Goal: Task Accomplishment & Management: Manage account settings

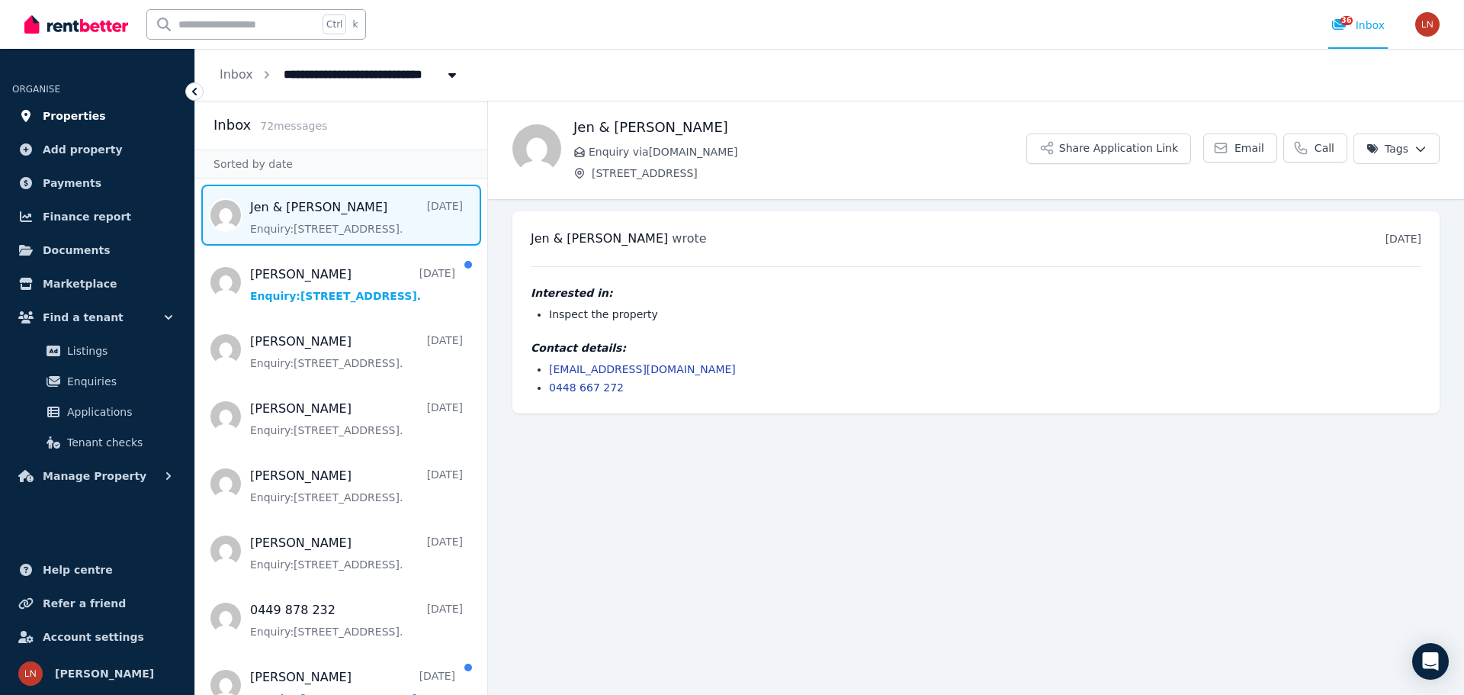
click at [85, 112] on span "Properties" at bounding box center [74, 116] width 63 height 18
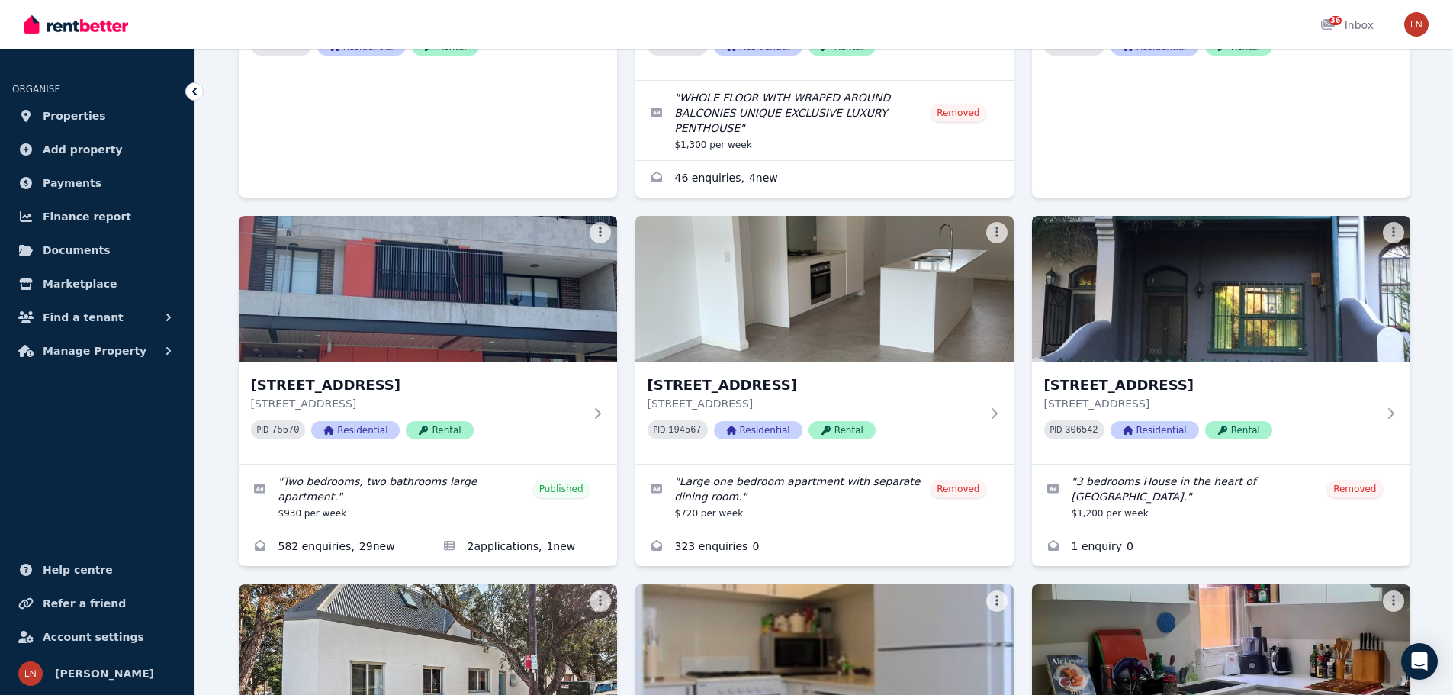
scroll to position [1373, 0]
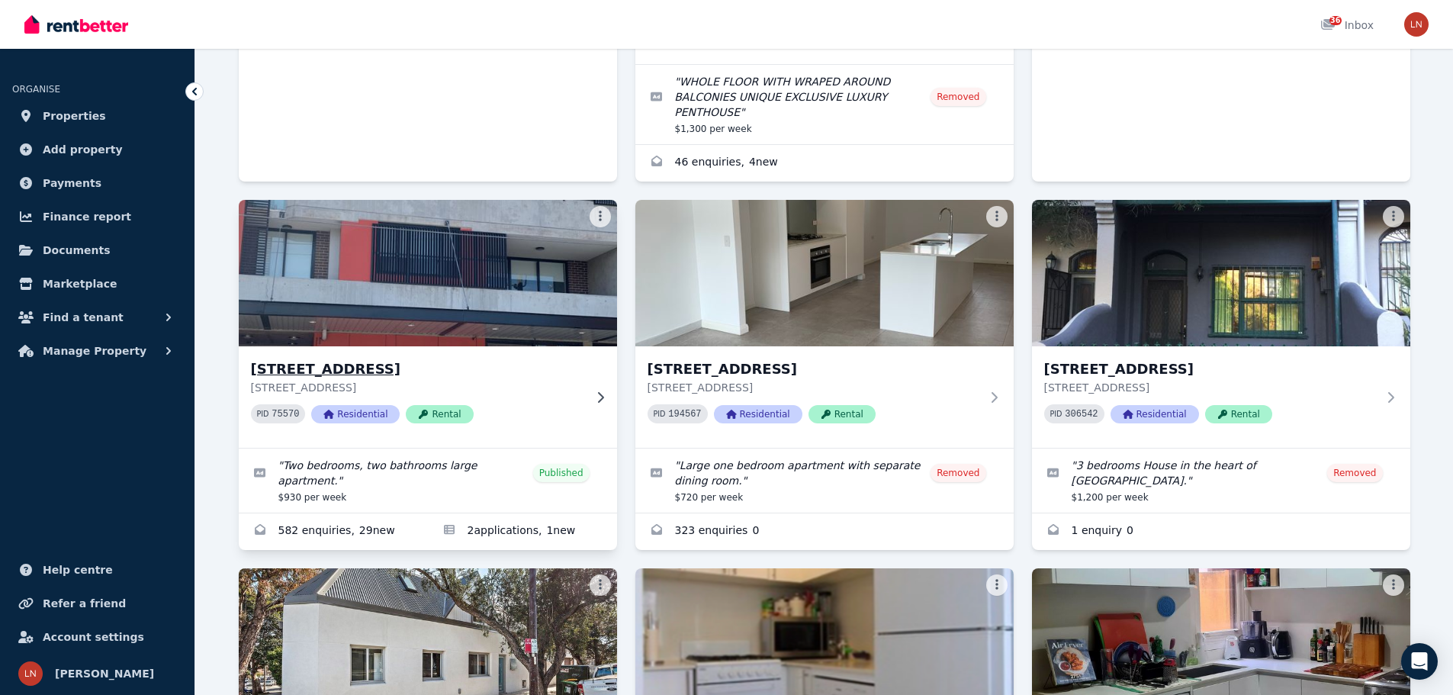
click at [489, 275] on img at bounding box center [427, 273] width 397 height 154
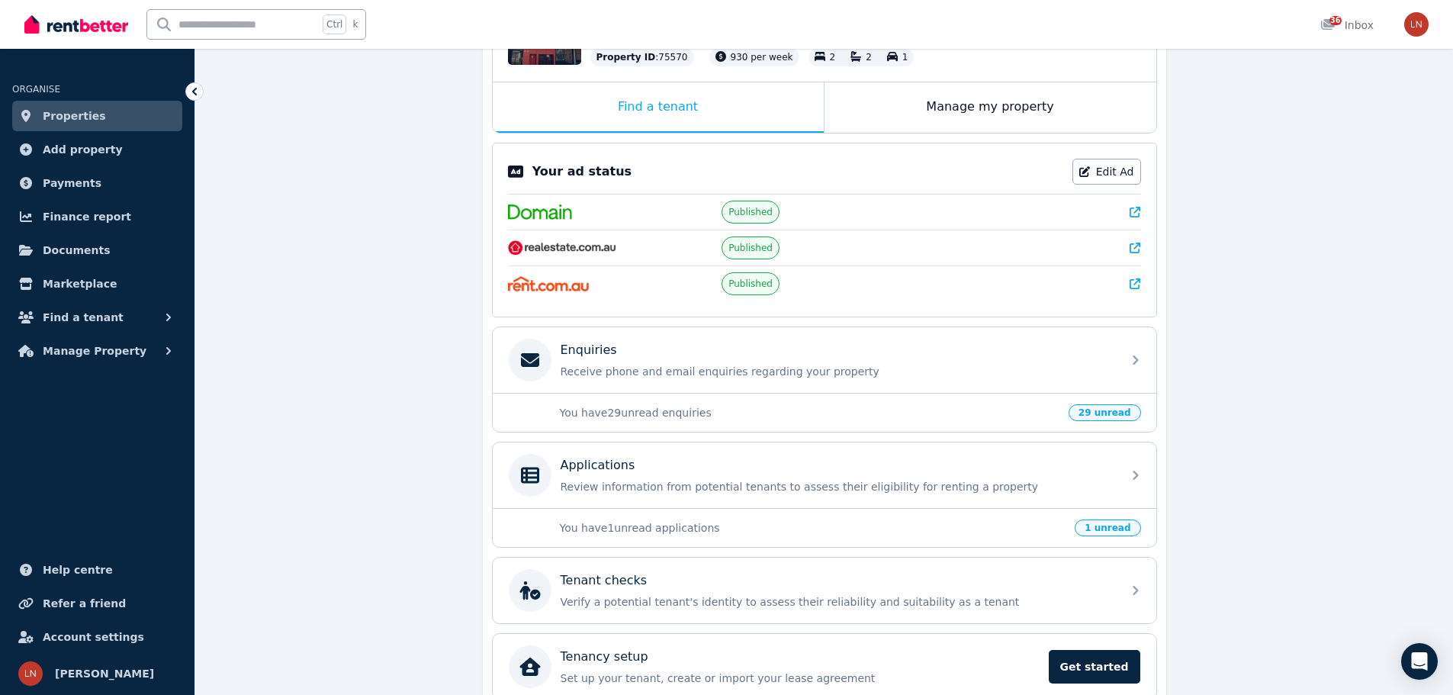
scroll to position [229, 0]
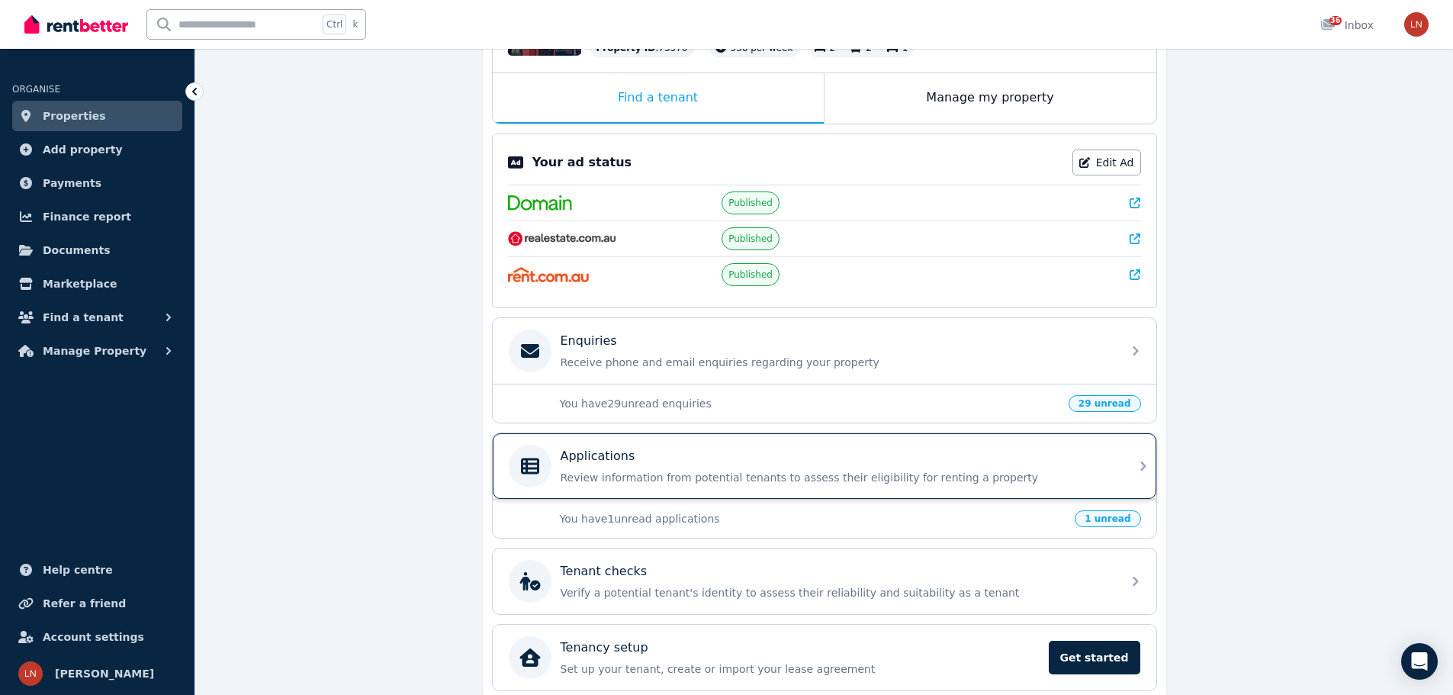
click at [877, 458] on div "Applications" at bounding box center [837, 456] width 552 height 18
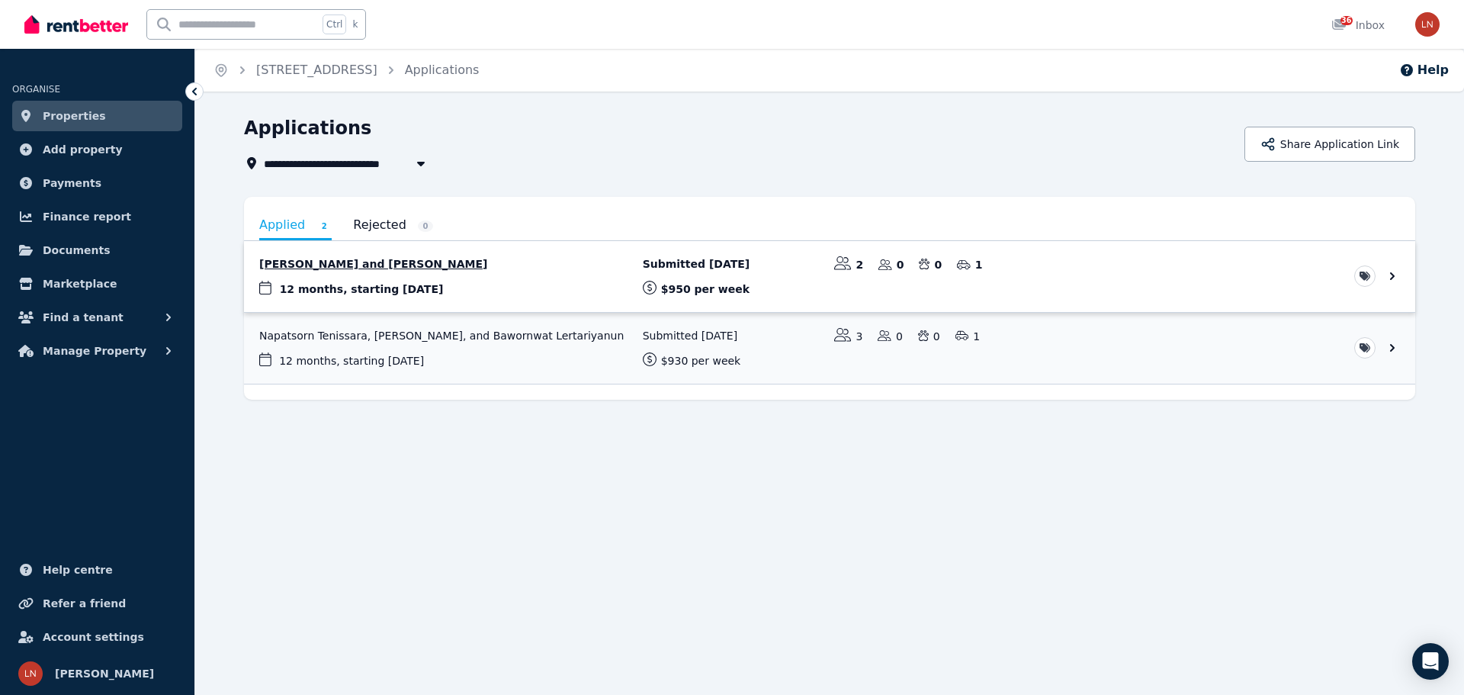
click at [402, 262] on link "View application: Emma Relph and Jessica Howland" at bounding box center [829, 276] width 1171 height 71
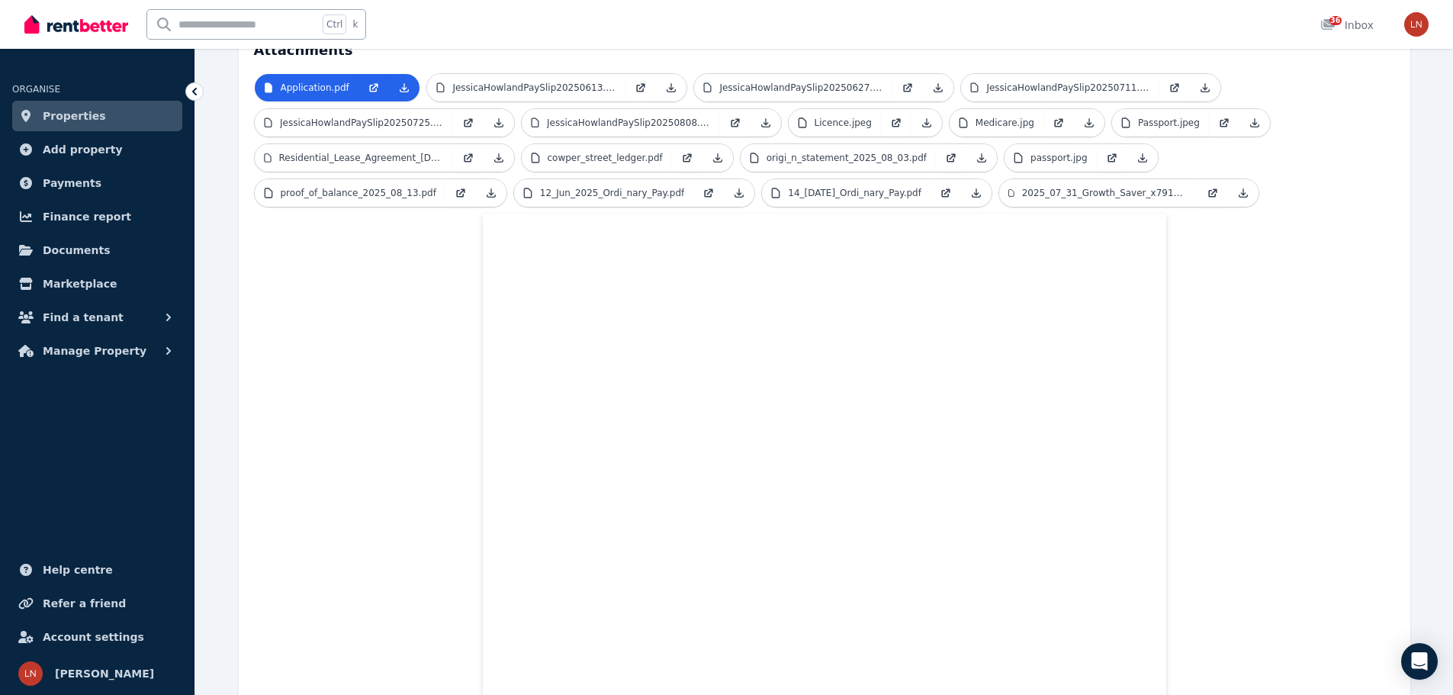
scroll to position [203, 0]
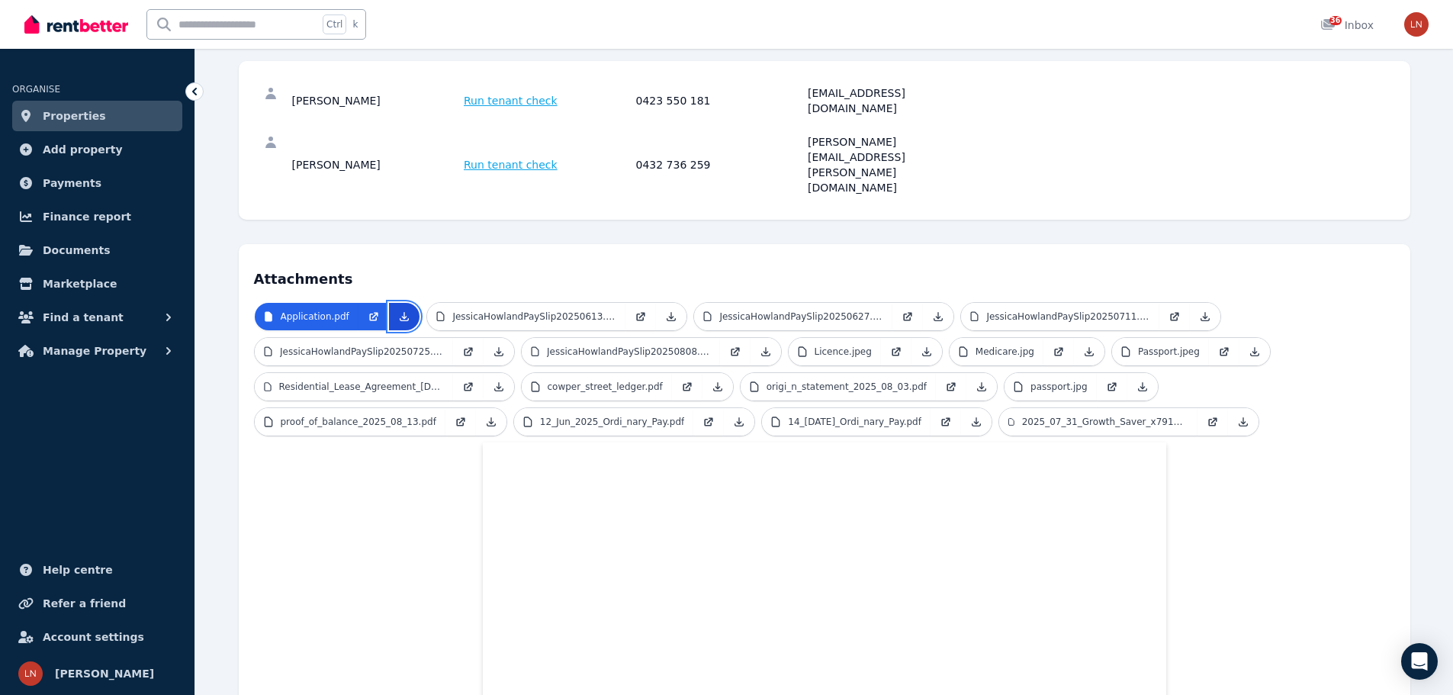
click at [401, 310] on icon at bounding box center [404, 316] width 12 height 12
